Goal: Feedback & Contribution: Contribute content

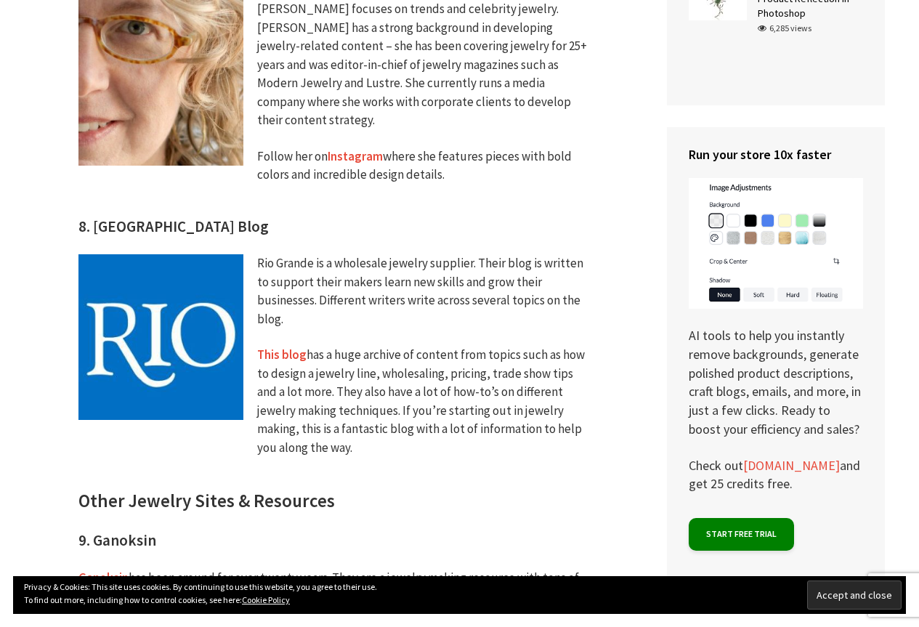
scroll to position [2614, 0]
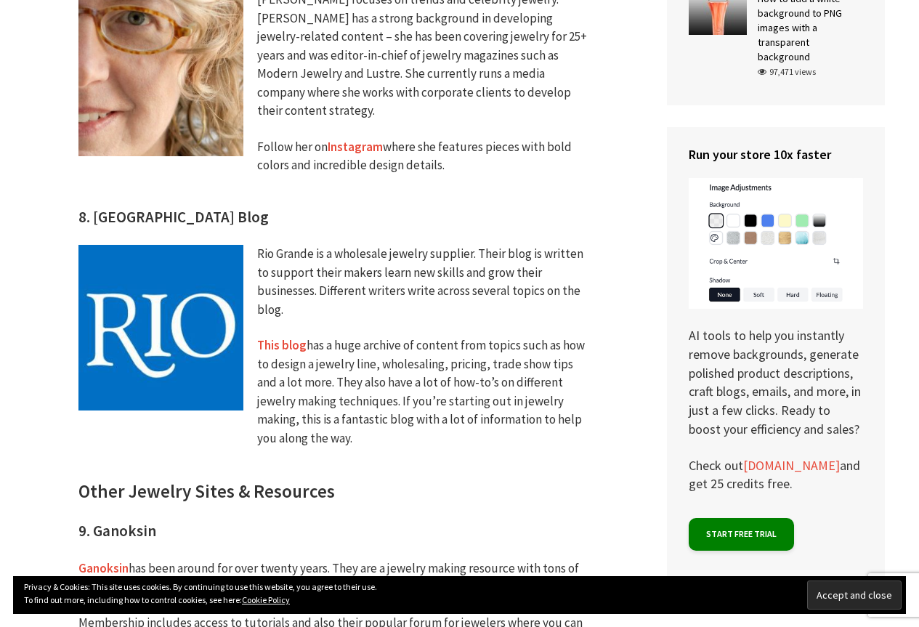
click at [288, 337] on link "This blog" at bounding box center [281, 345] width 49 height 17
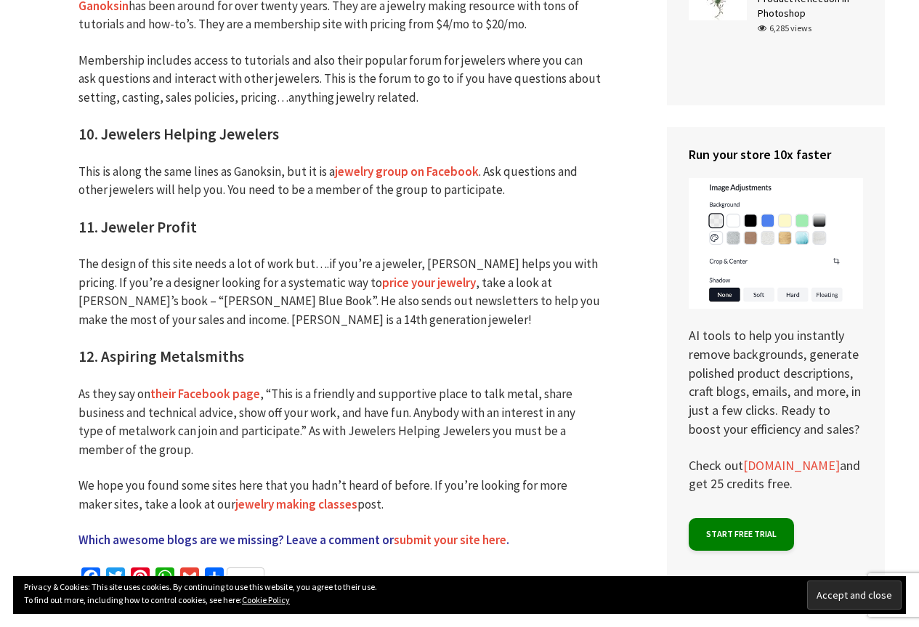
scroll to position [3195, 0]
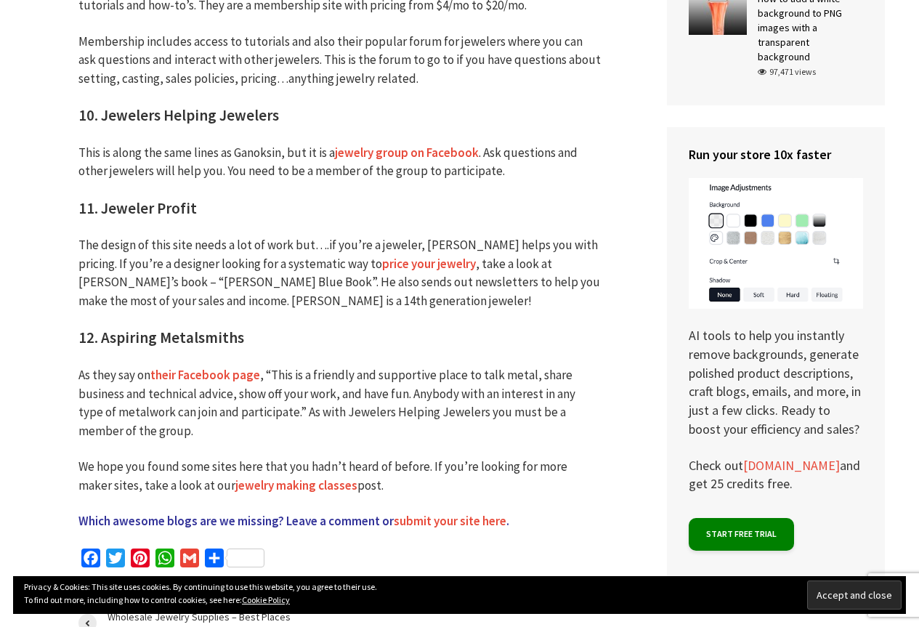
click at [474, 513] on link "submit your site here" at bounding box center [450, 521] width 113 height 17
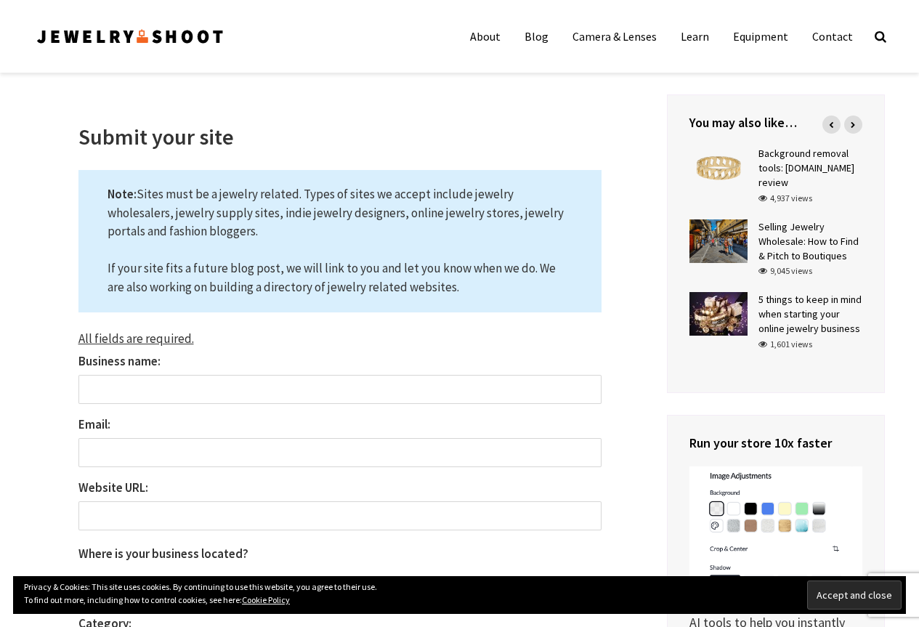
click at [270, 390] on input "Business name:" at bounding box center [339, 389] width 523 height 29
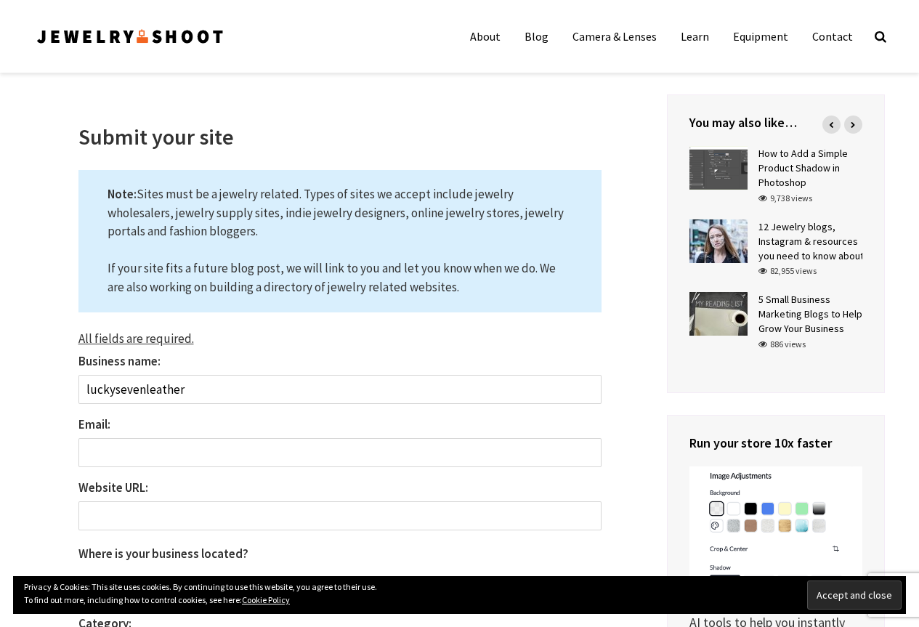
type input "luckysevenleather"
click at [251, 451] on input "Email:" at bounding box center [339, 452] width 523 height 29
type input "luckysevenleather@gmail.com"
select select "Greece"
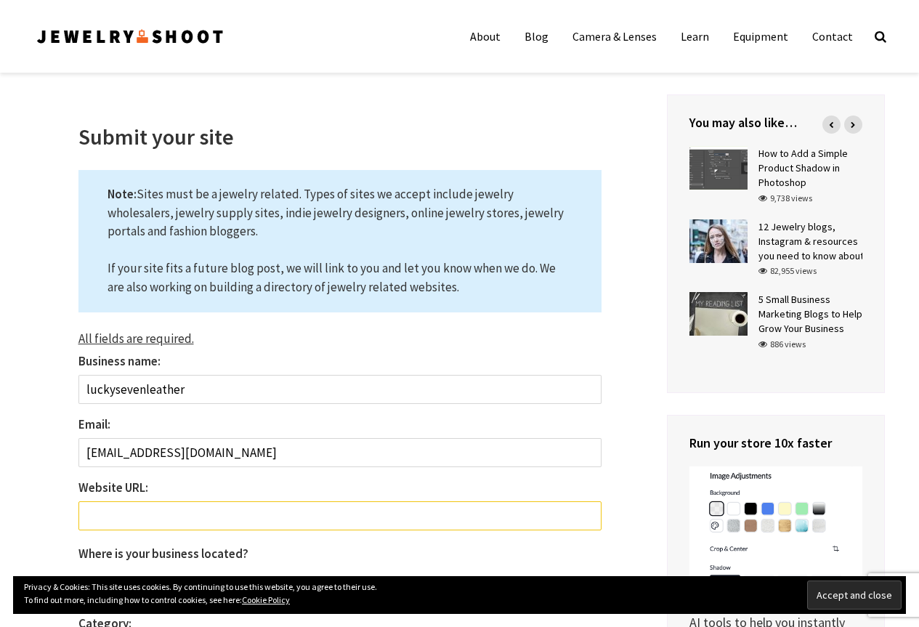
click at [255, 522] on input "Website URL: The field is required." at bounding box center [339, 515] width 523 height 29
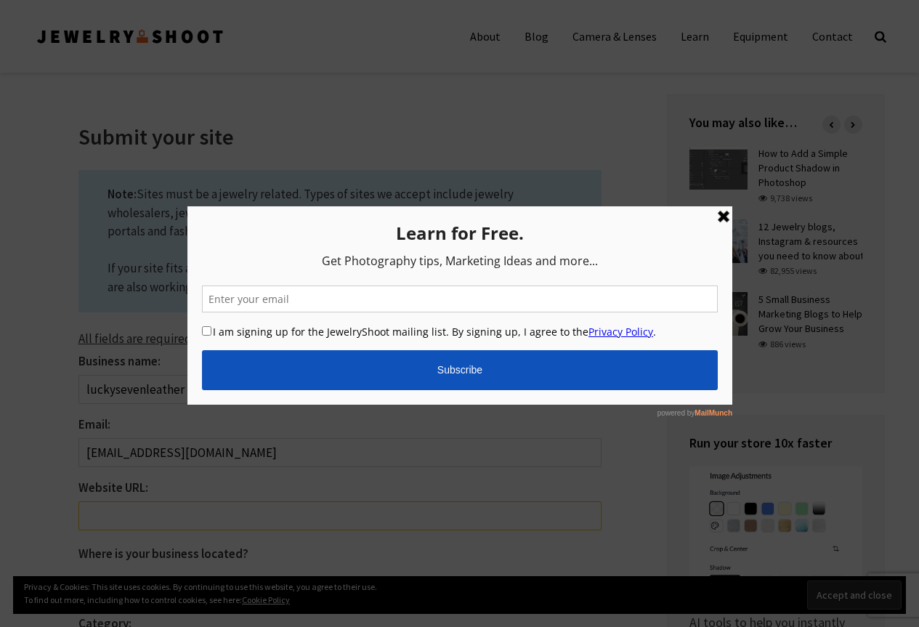
click at [723, 218] on link at bounding box center [722, 216] width 17 height 17
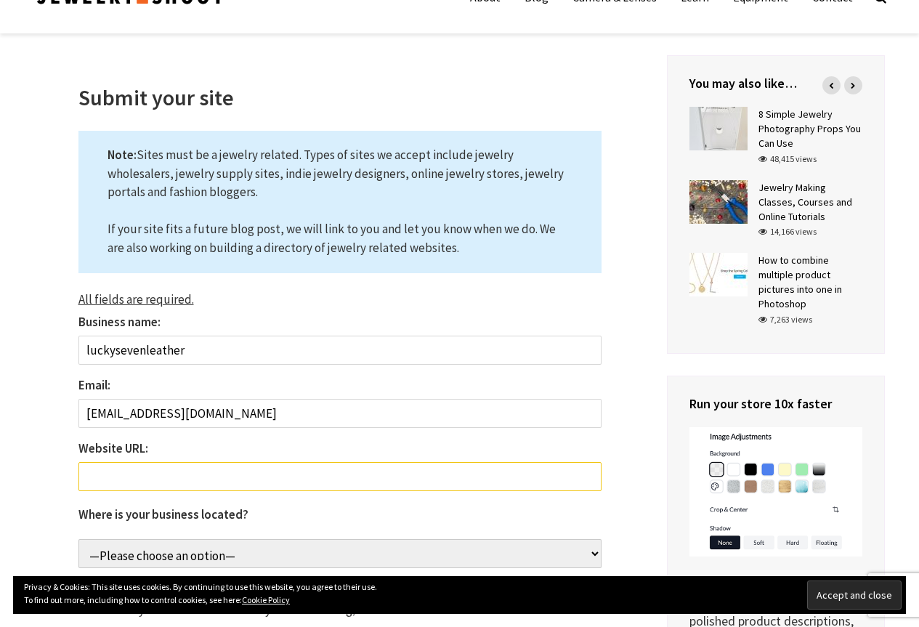
scroll to position [73, 0]
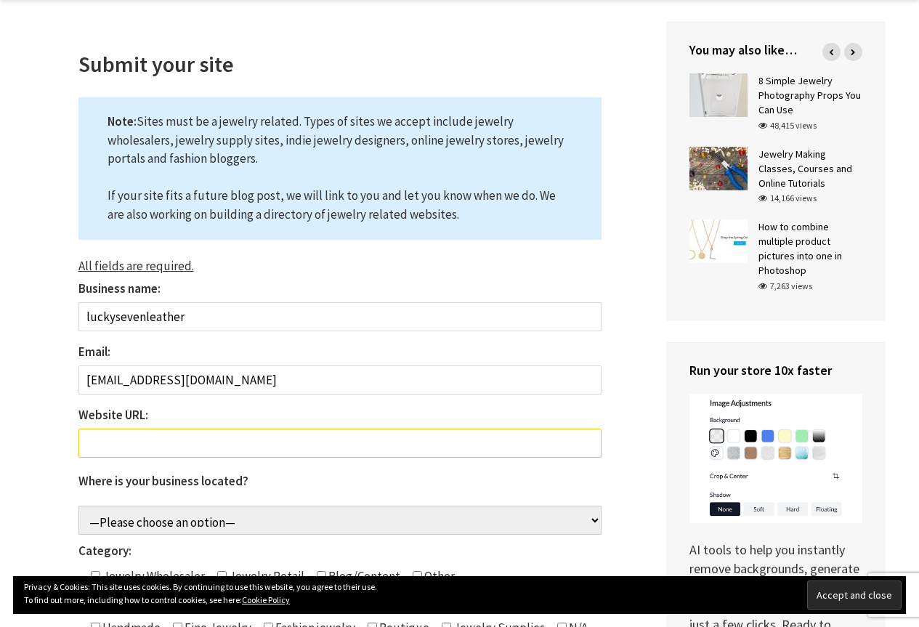
click at [333, 436] on input "Website URL: The field is required." at bounding box center [339, 442] width 523 height 29
paste input "https://luckysevenleather.com/"
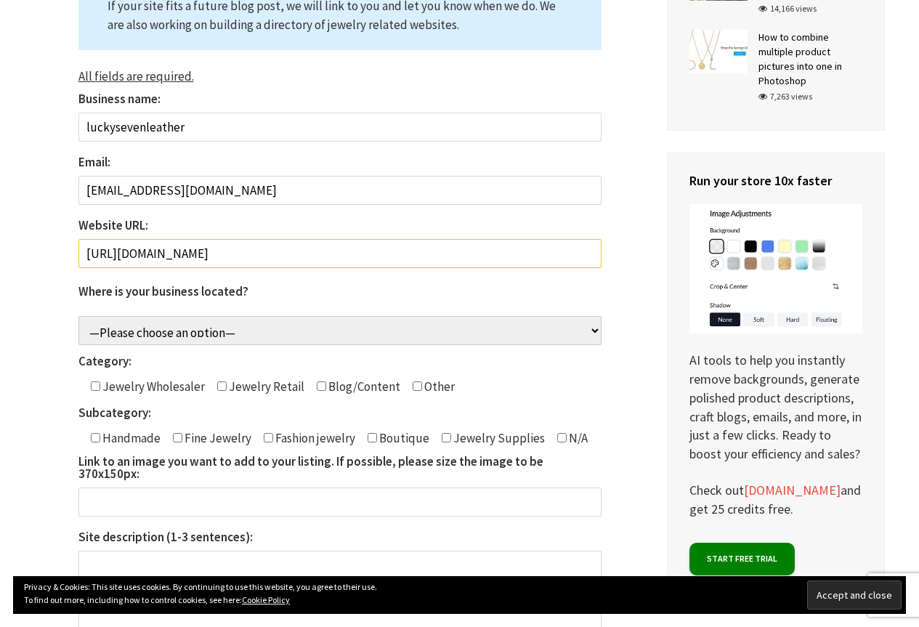
scroll to position [290, 0]
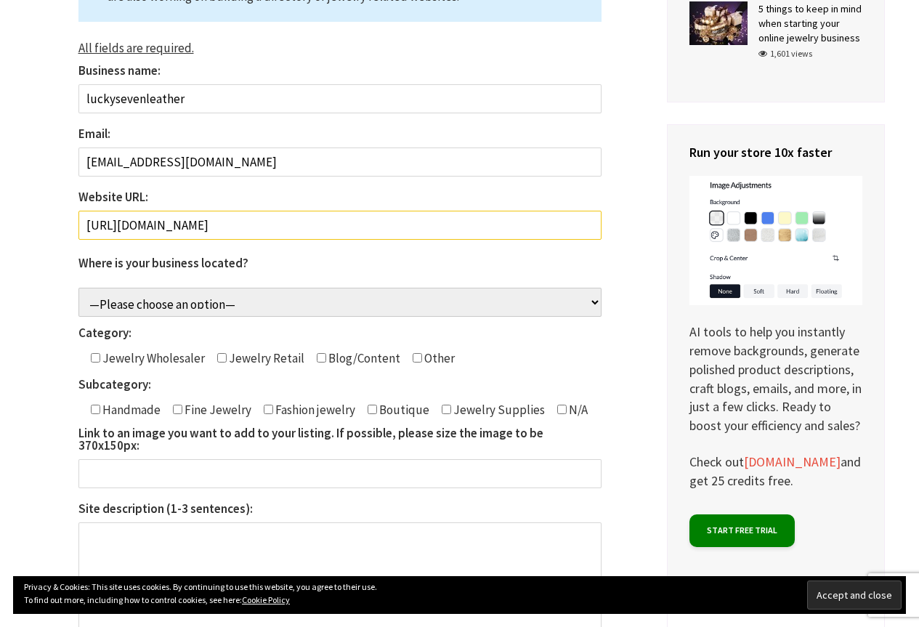
type input "https://luckysevenleather.com/"
click at [317, 357] on input"] "Contact form" at bounding box center [321, 357] width 9 height 9
checkbox input"] "true"
click at [96, 408] on input"] "Contact form" at bounding box center [95, 408] width 9 height 9
checkbox input"] "true"
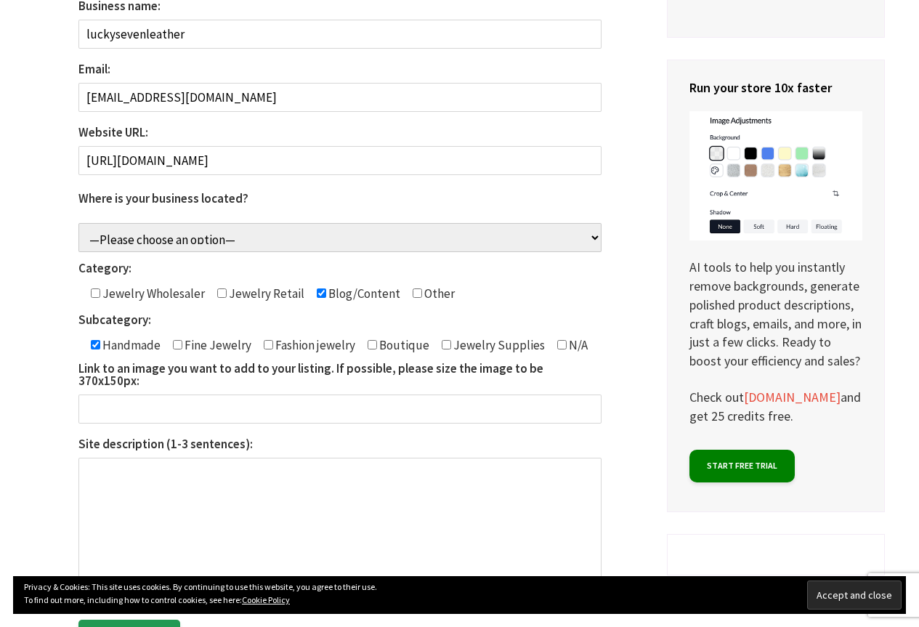
scroll to position [436, 0]
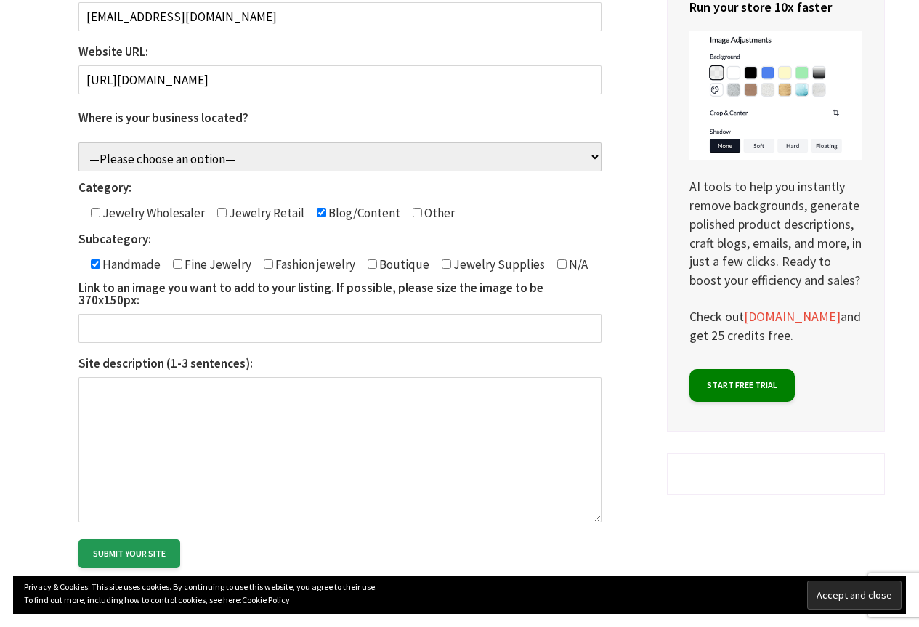
click at [279, 393] on textarea "Site description (1-3 sentences):" at bounding box center [339, 449] width 523 height 145
paste textarea "100% Handmade Leather Bracelets to tell YOUR story - exactly how you want it to…"
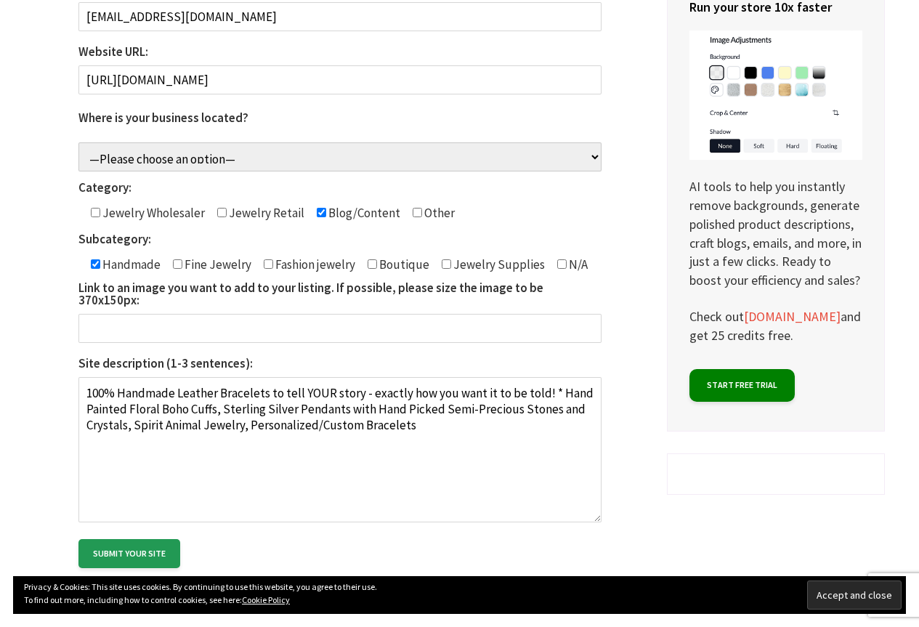
drag, startPoint x: 268, startPoint y: 380, endPoint x: 553, endPoint y: 380, distance: 284.7
click at [553, 380] on textarea "100% Handmade Leather Bracelets to tell YOUR story - exactly how you want it to…" at bounding box center [339, 449] width 523 height 145
click at [509, 379] on textarea "100% Handmade Leather Bracelets - Hand Painted Floral Boho Cuffs, Sterling Silv…" at bounding box center [339, 449] width 523 height 145
click at [133, 396] on textarea "100% Handmade Leather Bracelets - Hand Painted Floral Boho Cuffs, Sterling Silv…" at bounding box center [339, 449] width 523 height 145
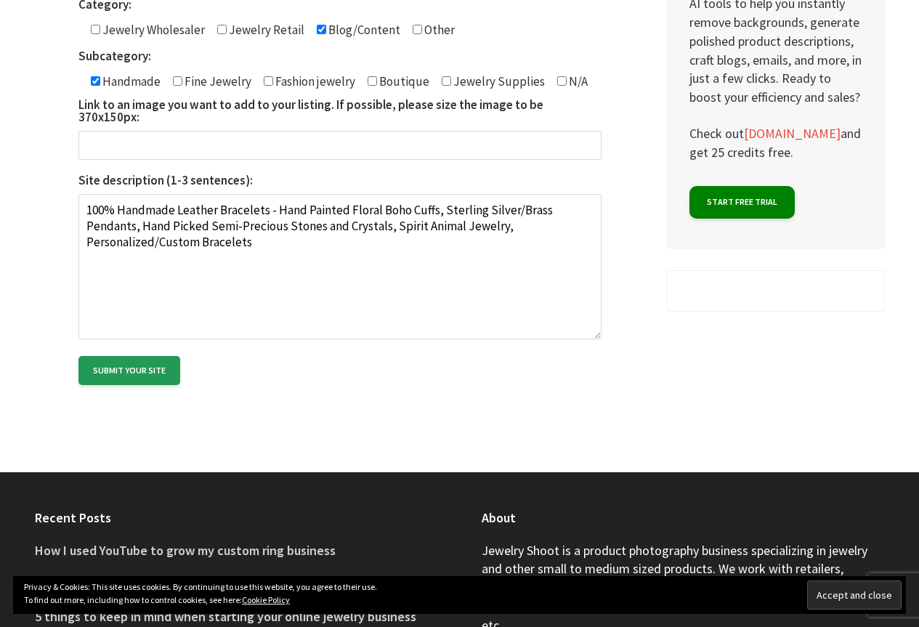
scroll to position [726, 0]
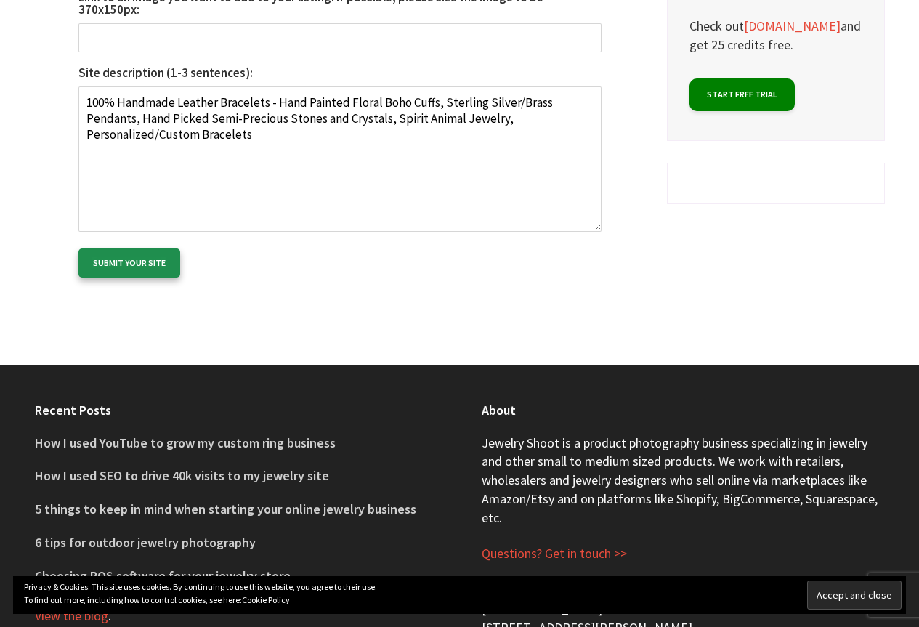
type textarea "100% Handmade Leather Bracelets - Hand Painted Floral Boho Cuffs, Sterling Silv…"
click at [130, 248] on input "Submit your site" at bounding box center [129, 262] width 102 height 29
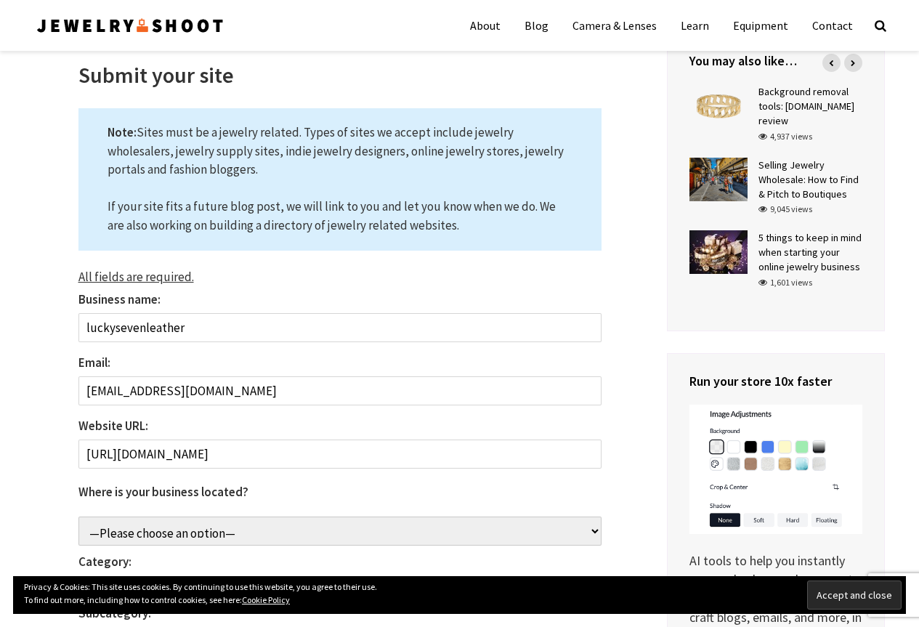
scroll to position [0, 0]
